Goal: Find contact information: Find contact information

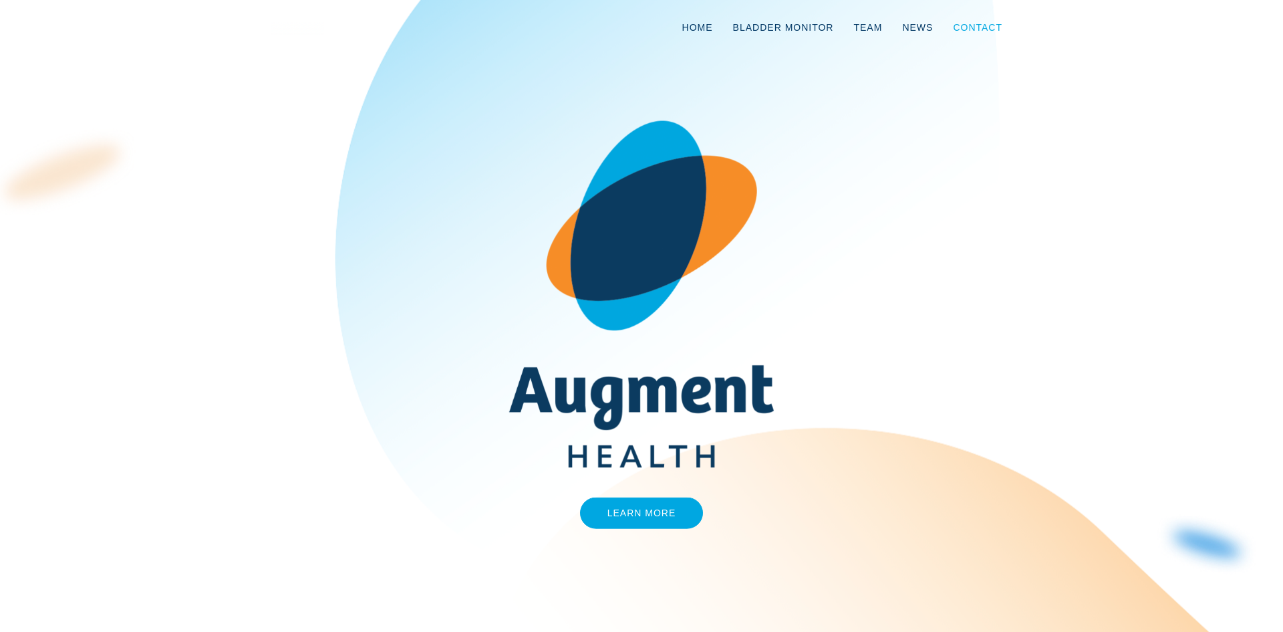
click at [978, 28] on link "Contact" at bounding box center [977, 27] width 69 height 44
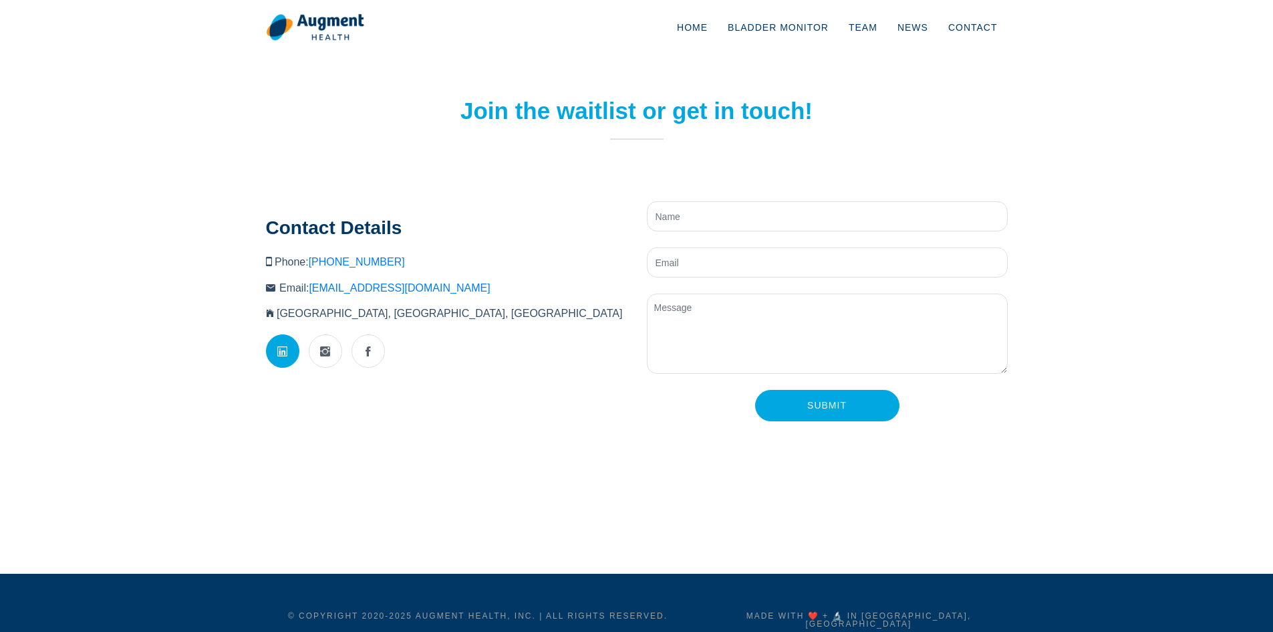
click at [271, 361] on link at bounding box center [282, 350] width 33 height 33
click at [358, 357] on link at bounding box center [368, 350] width 33 height 33
click at [704, 27] on link "Home" at bounding box center [692, 27] width 51 height 44
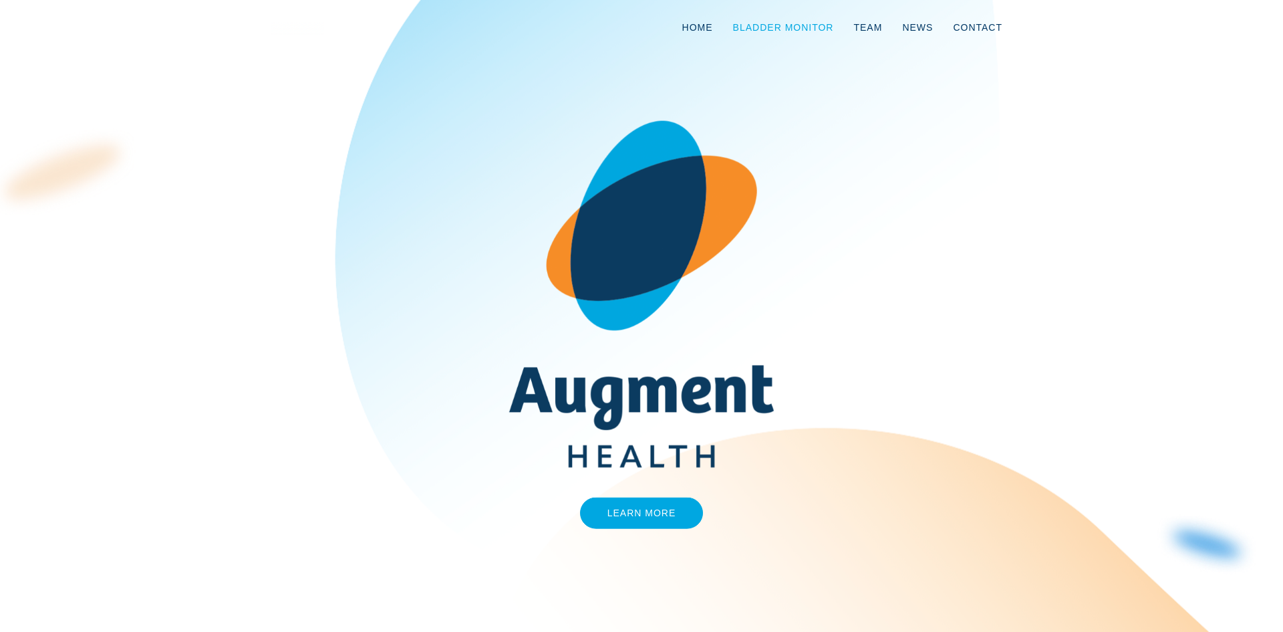
click at [796, 33] on link "Bladder Monitor" at bounding box center [783, 27] width 121 height 44
